Goal: Task Accomplishment & Management: Use online tool/utility

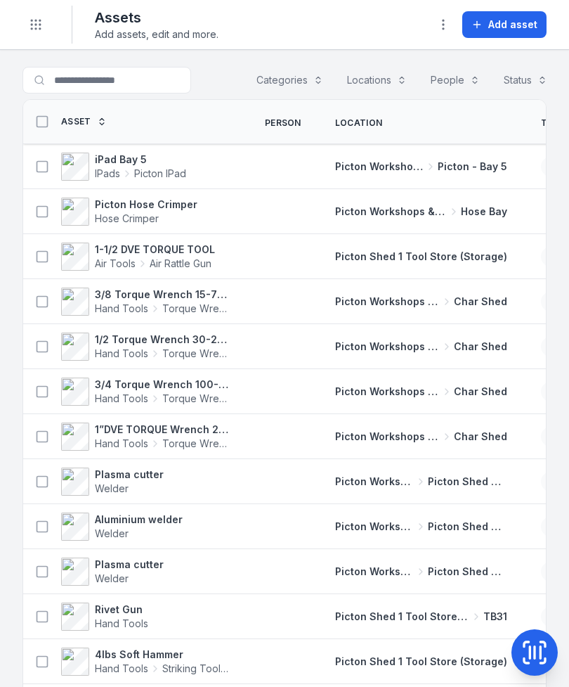
click at [8, 21] on header "Toggle Navigation Assets Add assets, edit and more. Add asset" at bounding box center [284, 25] width 569 height 50
click at [39, 21] on icon "Toggle navigation" at bounding box center [36, 25] width 14 height 14
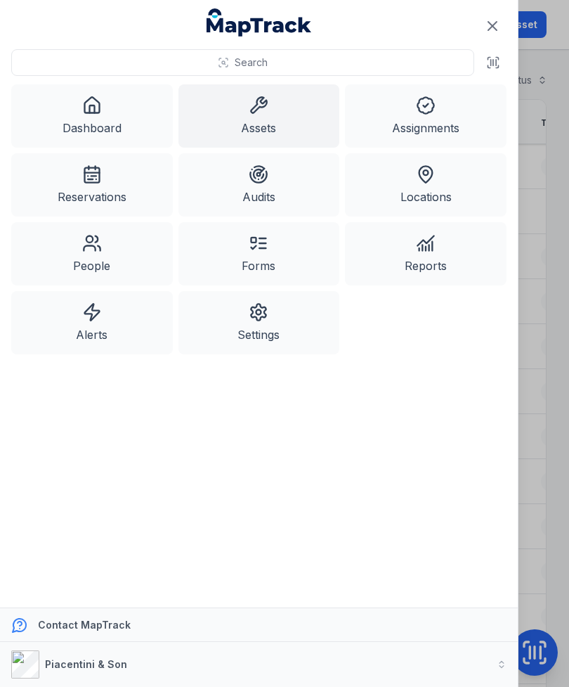
click at [86, 112] on icon at bounding box center [91, 104] width 15 height 15
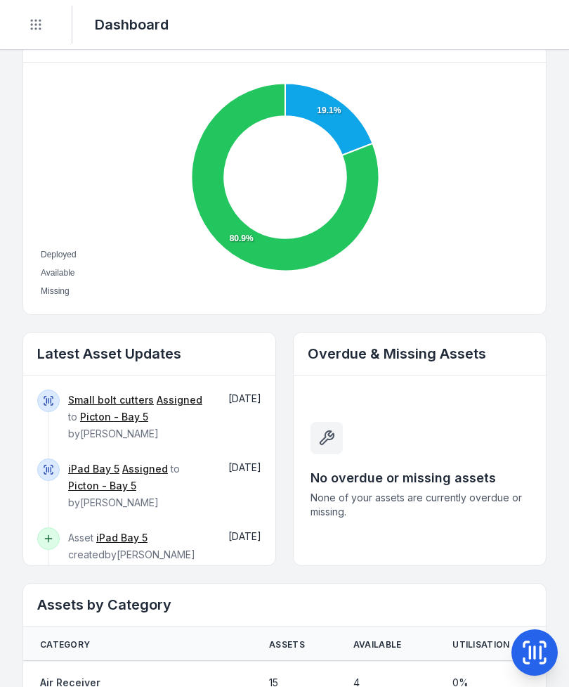
scroll to position [517, 0]
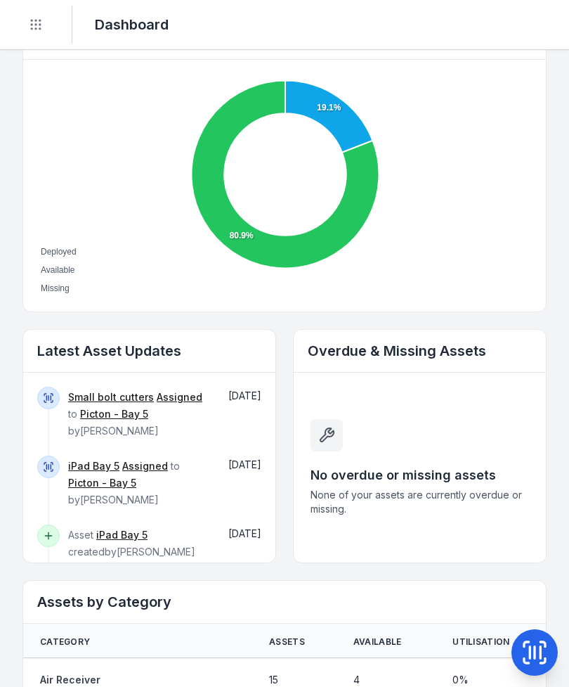
click at [122, 401] on link "Small bolt cutters" at bounding box center [111, 397] width 86 height 14
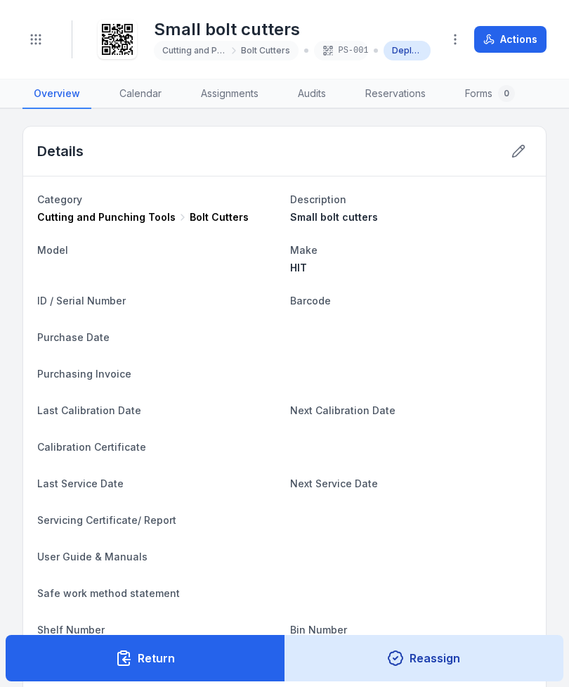
click at [216, 658] on button "Return" at bounding box center [146, 658] width 280 height 46
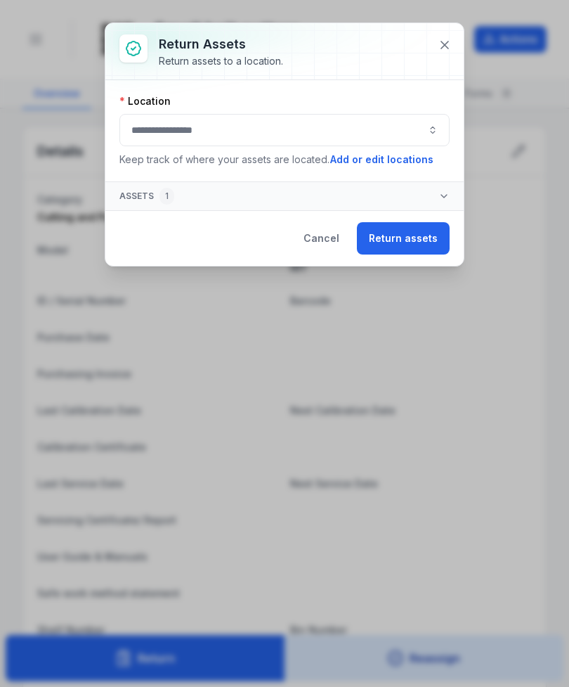
click at [320, 136] on button "button" at bounding box center [284, 130] width 330 height 32
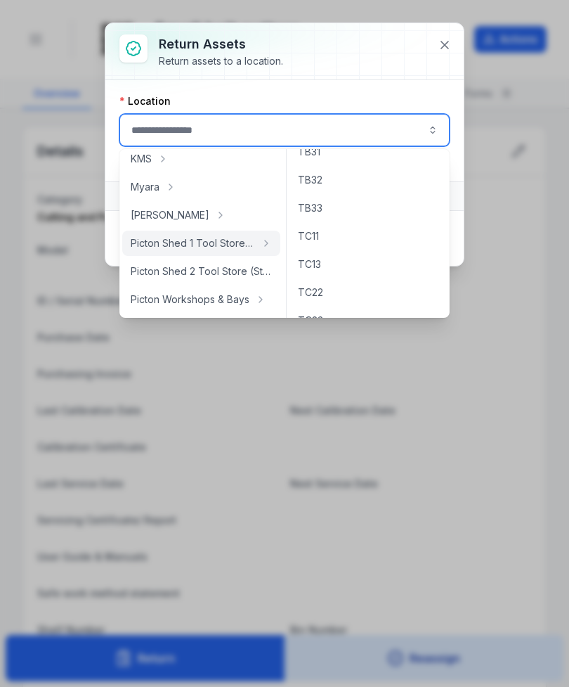
scroll to position [297, 0]
click at [244, 254] on div "Picton Shed 1 Tool Store (Storage)" at bounding box center [201, 243] width 158 height 25
type input "**********"
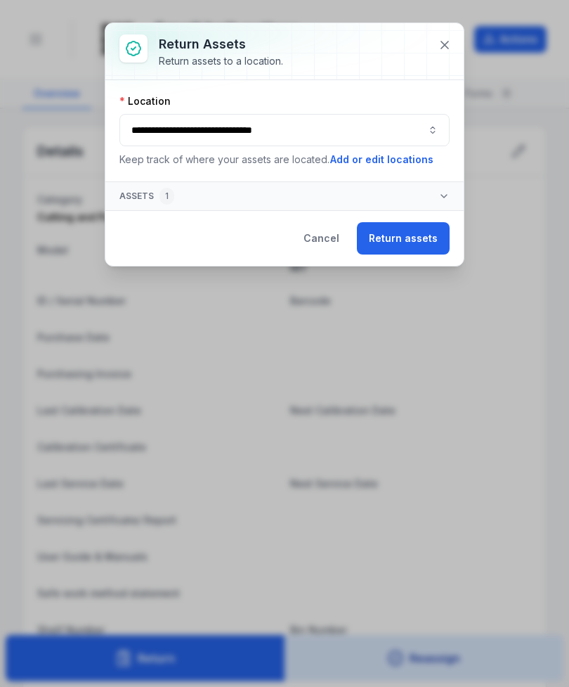
click at [401, 239] on button "Return assets" at bounding box center [403, 238] width 93 height 32
